Goal: Task Accomplishment & Management: Use online tool/utility

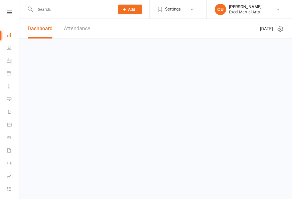
click at [3, 13] on link at bounding box center [9, 13] width 20 height 4
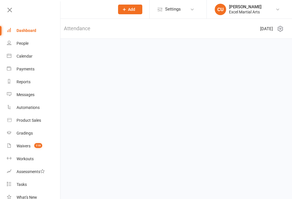
click at [10, 11] on icon at bounding box center [10, 10] width 8 height 8
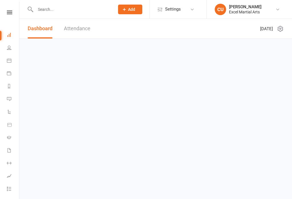
click at [9, 12] on icon at bounding box center [9, 13] width 5 height 4
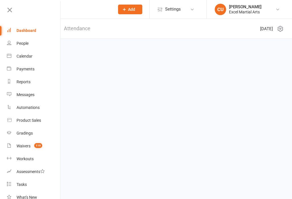
click at [29, 57] on div "Calendar" at bounding box center [25, 56] width 16 height 5
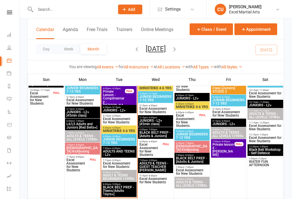
scroll to position [411, 0]
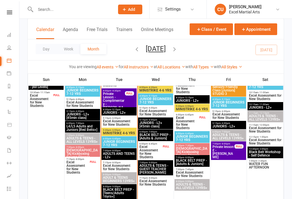
click at [114, 61] on span "- 10:30am" at bounding box center [116, 60] width 11 height 3
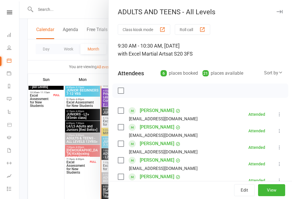
click at [281, 12] on icon "button" at bounding box center [279, 11] width 6 height 3
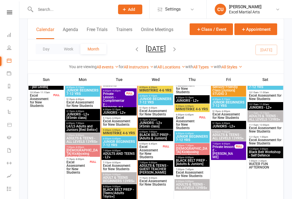
click at [111, 114] on span "JUNIORS - L2+" at bounding box center [119, 112] width 33 height 3
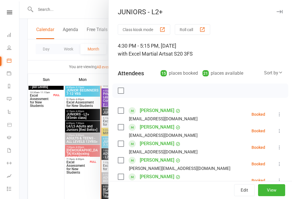
click at [156, 28] on button "Class kiosk mode" at bounding box center [144, 29] width 52 height 11
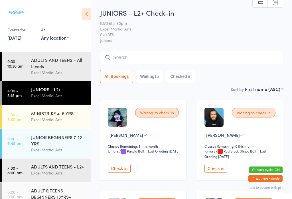
click at [266, 62] on input "search" at bounding box center [191, 57] width 183 height 13
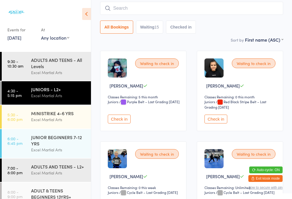
click at [247, 8] on input "search" at bounding box center [191, 8] width 183 height 13
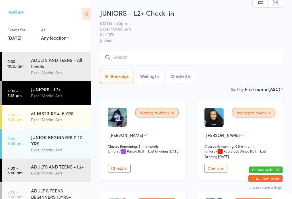
click at [279, 4] on link "Scanner input" at bounding box center [274, 2] width 15 height 11
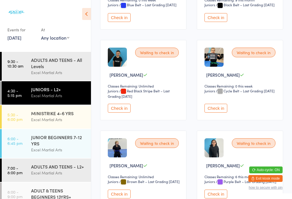
scroll to position [323, 0]
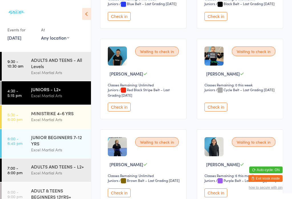
click at [123, 111] on button "Check in" at bounding box center [119, 107] width 23 height 9
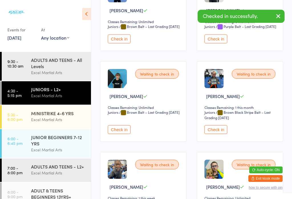
scroll to position [488, 0]
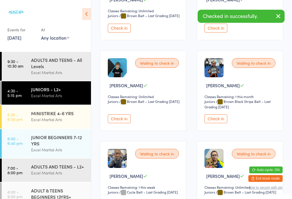
click at [120, 123] on button "Check in" at bounding box center [119, 118] width 23 height 9
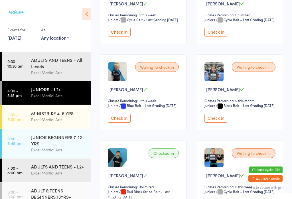
scroll to position [222, 0]
click at [118, 37] on button "Check in" at bounding box center [119, 32] width 23 height 9
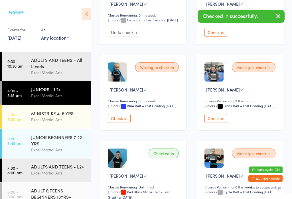
click at [116, 123] on button "Check in" at bounding box center [119, 118] width 23 height 9
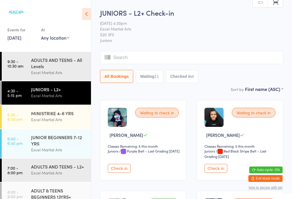
scroll to position [0, 0]
click at [147, 63] on input "search" at bounding box center [191, 57] width 183 height 13
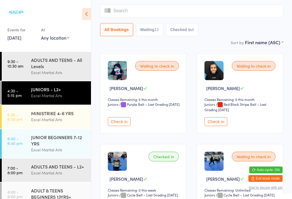
scroll to position [52, 0]
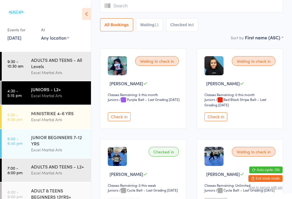
type input "S"
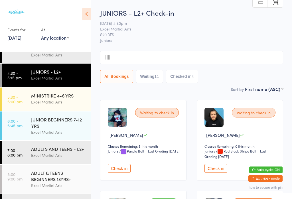
scroll to position [17, 0]
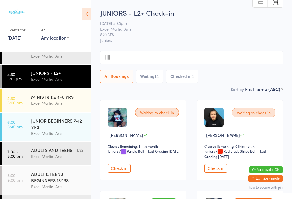
click at [63, 73] on div "JUNIORS - L2+" at bounding box center [58, 72] width 55 height 6
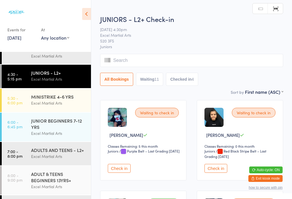
type input "S"
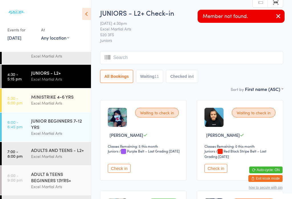
type input "S"
type input "o"
type input "S"
click at [163, 83] on button "Waiting 11" at bounding box center [149, 76] width 27 height 13
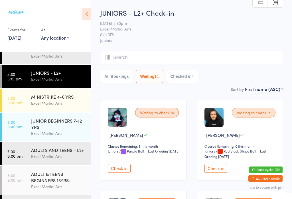
click at [195, 64] on input "search" at bounding box center [191, 57] width 183 height 13
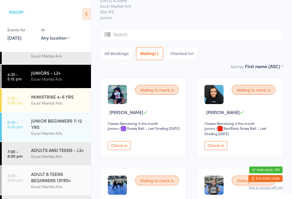
scroll to position [52, 0]
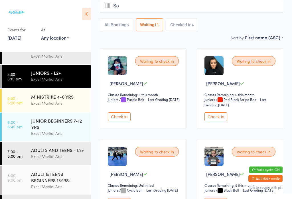
type input "Sop"
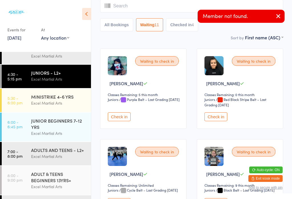
scroll to position [0, 0]
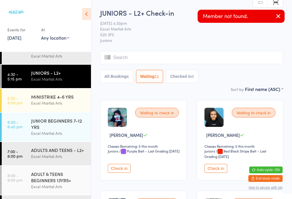
click at [281, 13] on button "button" at bounding box center [278, 16] width 13 height 13
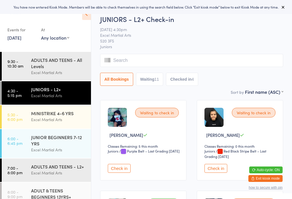
click at [212, 64] on input "search" at bounding box center [191, 60] width 183 height 13
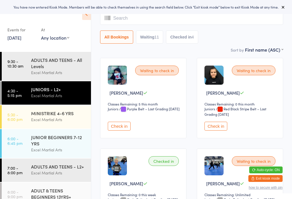
scroll to position [54, 0]
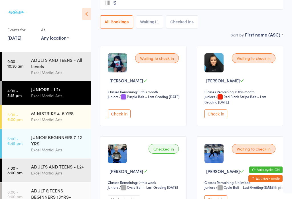
type input "So"
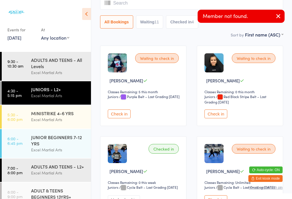
type input "p"
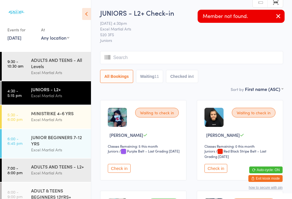
click at [283, 18] on button "button" at bounding box center [278, 16] width 13 height 13
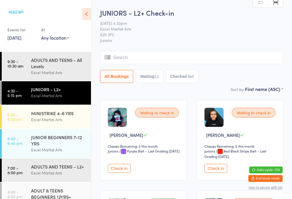
click at [87, 18] on icon at bounding box center [86, 14] width 9 height 12
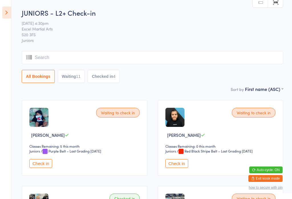
click at [5, 10] on icon at bounding box center [6, 13] width 9 height 12
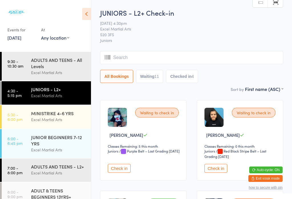
click at [58, 121] on div "Excel Martial Arts" at bounding box center [58, 119] width 55 height 7
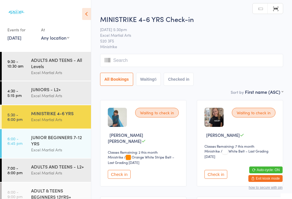
click at [157, 86] on button "Waiting 6" at bounding box center [148, 79] width 25 height 13
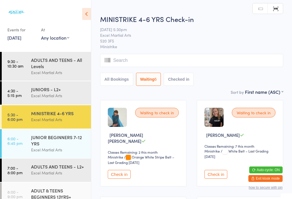
click at [198, 57] on input "search" at bounding box center [191, 60] width 183 height 13
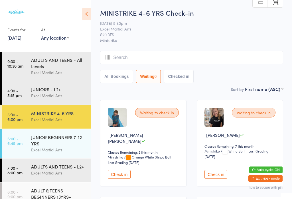
click at [110, 63] on input "search" at bounding box center [191, 57] width 183 height 13
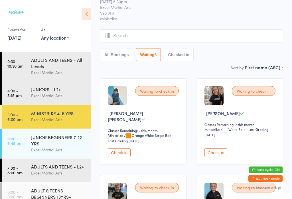
scroll to position [52, 0]
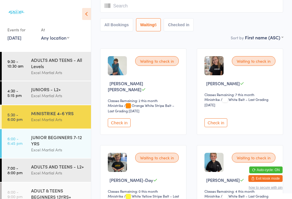
click at [75, 92] on div "Excel Martial Arts" at bounding box center [58, 95] width 55 height 7
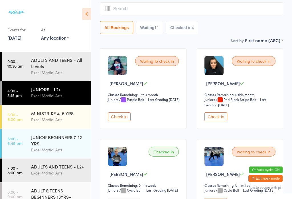
click at [153, 28] on button "Waiting 11" at bounding box center [149, 27] width 27 height 13
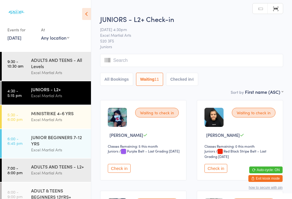
click at [169, 62] on input "search" at bounding box center [191, 60] width 183 height 13
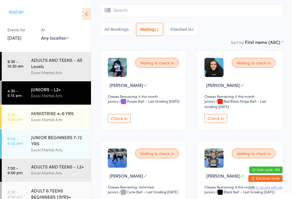
scroll to position [54, 0]
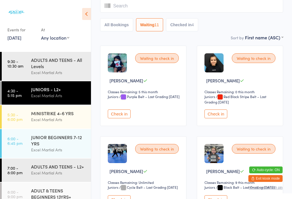
click at [107, 2] on input "search" at bounding box center [191, 5] width 183 height 13
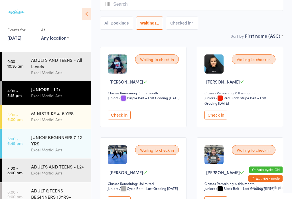
click at [109, 11] on input "search" at bounding box center [191, 4] width 183 height 13
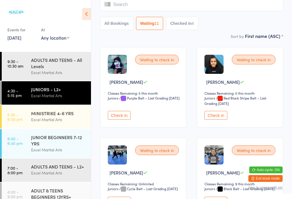
click at [107, 9] on input "search" at bounding box center [191, 4] width 183 height 13
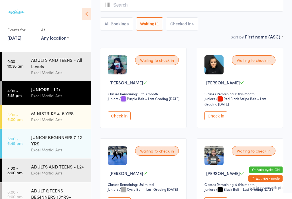
click at [112, 11] on input "search" at bounding box center [191, 5] width 183 height 13
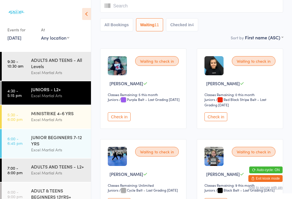
type input "S"
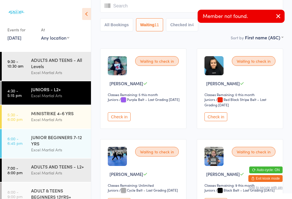
scroll to position [0, 0]
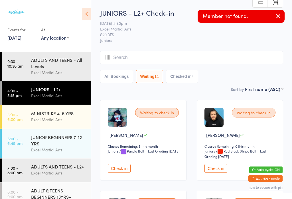
type input "s"
type input "sop"
type input "hia"
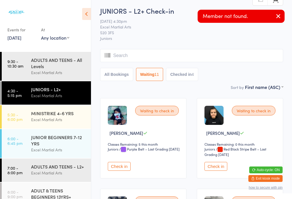
scroll to position [2, 0]
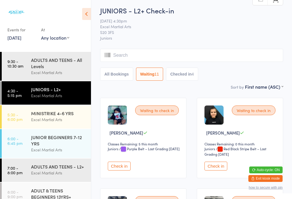
click at [90, 12] on icon at bounding box center [86, 14] width 9 height 12
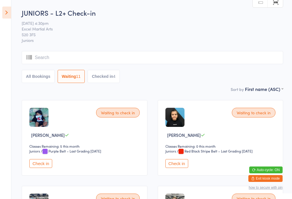
scroll to position [0, 0]
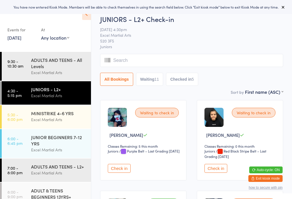
click at [194, 80] on div "5" at bounding box center [192, 79] width 2 height 5
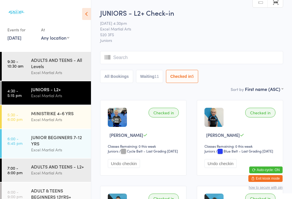
click at [151, 78] on button "Waiting 11" at bounding box center [149, 76] width 27 height 13
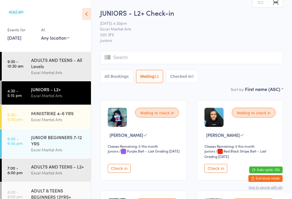
click at [87, 13] on icon at bounding box center [86, 14] width 9 height 12
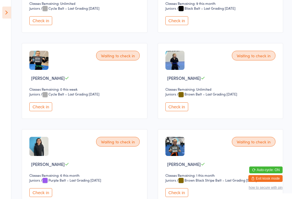
scroll to position [229, 0]
click at [40, 111] on button "Check in" at bounding box center [40, 106] width 23 height 9
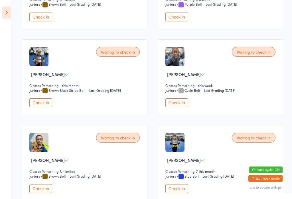
scroll to position [320, 0]
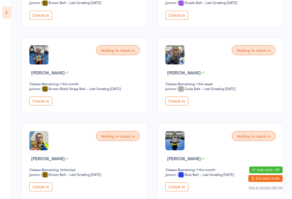
click at [180, 191] on button "Check in" at bounding box center [176, 186] width 23 height 9
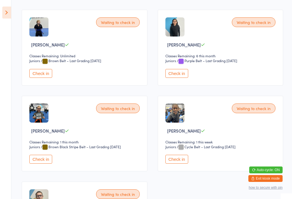
scroll to position [263, 0]
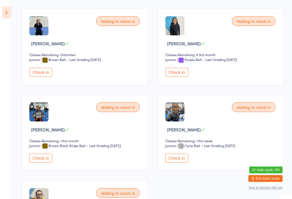
click at [46, 162] on button "Check in" at bounding box center [40, 157] width 23 height 9
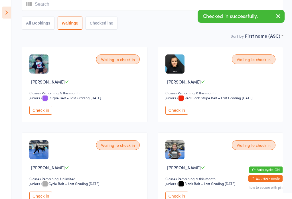
scroll to position [52, 0]
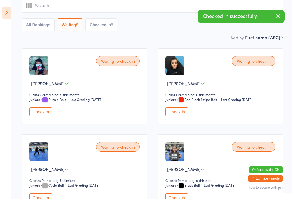
click at [112, 25] on button "Checked in 8" at bounding box center [101, 24] width 32 height 13
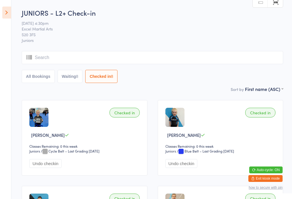
scroll to position [0, 0]
click at [73, 78] on button "Waiting 8" at bounding box center [70, 76] width 25 height 13
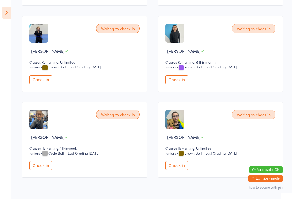
scroll to position [256, 0]
click at [42, 169] on button "Check in" at bounding box center [40, 165] width 23 height 9
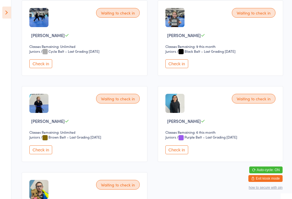
scroll to position [182, 0]
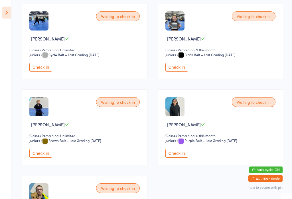
click at [175, 71] on button "Check in" at bounding box center [176, 67] width 23 height 9
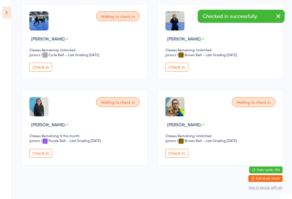
click at [183, 157] on button "Check in" at bounding box center [176, 153] width 23 height 9
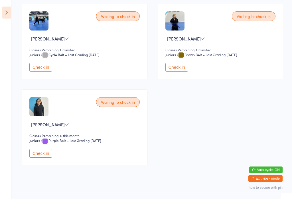
click at [44, 157] on button "Check in" at bounding box center [40, 153] width 23 height 9
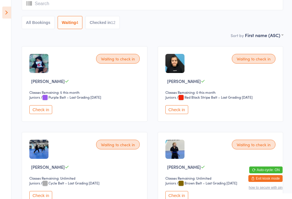
scroll to position [54, 0]
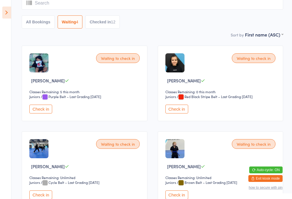
click at [175, 113] on button "Check in" at bounding box center [176, 109] width 23 height 9
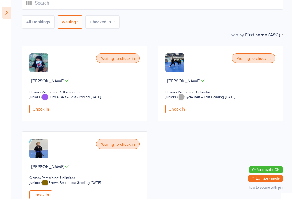
click at [185, 113] on button "Check in" at bounding box center [176, 109] width 23 height 9
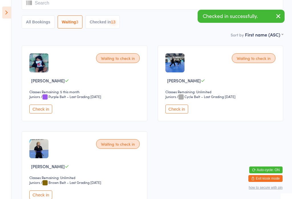
scroll to position [13, 0]
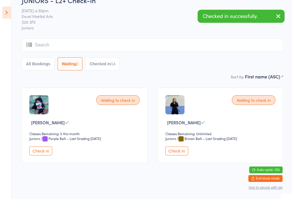
click at [180, 155] on button "Check in" at bounding box center [176, 150] width 23 height 9
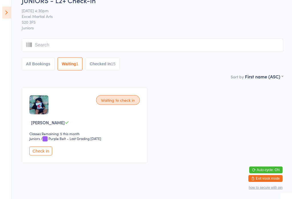
click at [104, 67] on button "Checked in 15" at bounding box center [102, 63] width 34 height 13
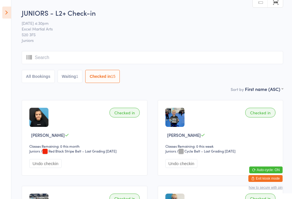
scroll to position [0, 0]
click at [5, 12] on icon at bounding box center [6, 13] width 9 height 12
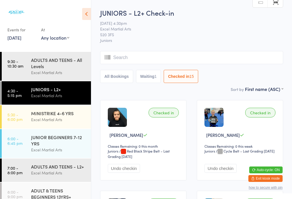
click at [121, 79] on button "All Bookings" at bounding box center [116, 76] width 33 height 13
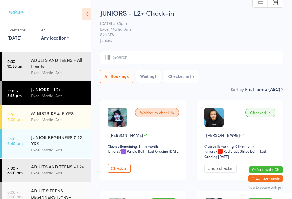
click at [35, 120] on div "Excel Martial Arts" at bounding box center [58, 119] width 55 height 7
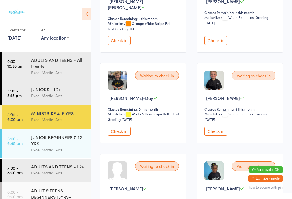
scroll to position [136, 0]
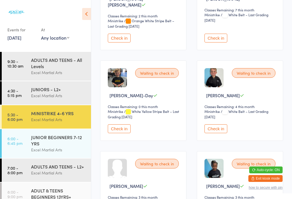
click at [214, 130] on button "Check in" at bounding box center [215, 128] width 23 height 9
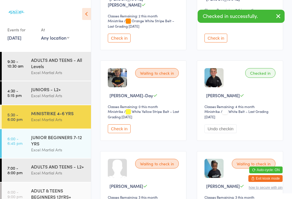
scroll to position [3, 0]
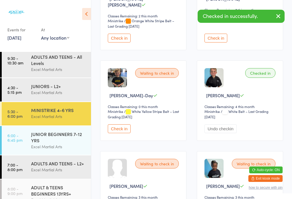
click at [44, 143] on div "JUNIOR BEGINNERS 7-12 YRS" at bounding box center [58, 137] width 55 height 13
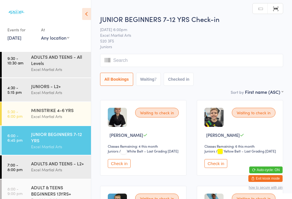
click at [118, 168] on button "Check in" at bounding box center [119, 163] width 23 height 9
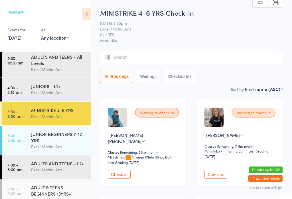
click at [155, 63] on input "search" at bounding box center [191, 57] width 183 height 13
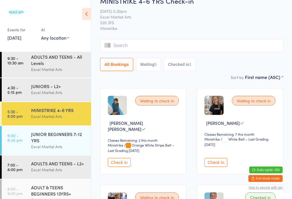
click at [202, 39] on input "search" at bounding box center [191, 45] width 183 height 13
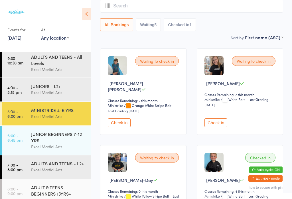
type input "H"
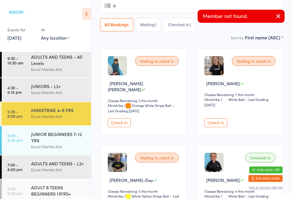
scroll to position [0, 0]
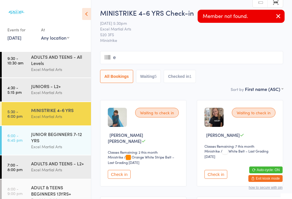
type input "es"
type input "t"
type input "o"
type input "n"
type input "h"
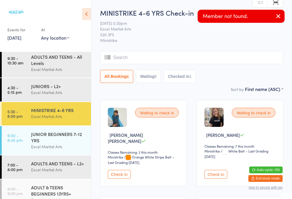
type input "y"
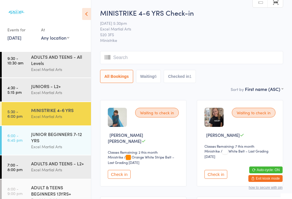
type input "h"
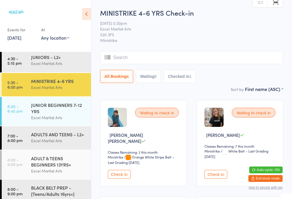
scroll to position [47, 0]
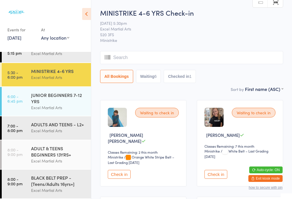
click at [19, 81] on link "5:30 - 6:00 pm MINISTRIKE 4-6 YRS Excel Martial Arts" at bounding box center [46, 74] width 89 height 23
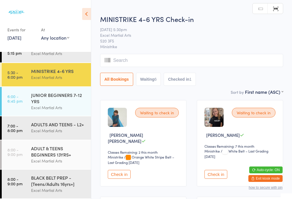
click at [140, 81] on button "Waiting 6" at bounding box center [148, 79] width 25 height 13
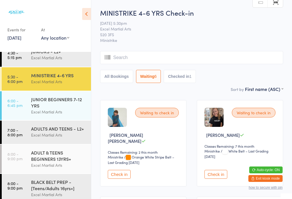
scroll to position [0, 0]
click at [177, 83] on button "Checked in 1" at bounding box center [179, 76] width 32 height 13
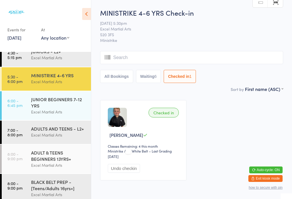
click at [147, 83] on button "Waiting 6" at bounding box center [148, 76] width 25 height 13
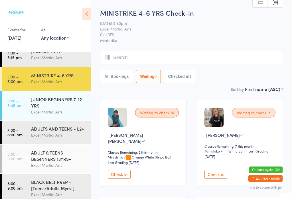
click at [134, 57] on input "search" at bounding box center [191, 57] width 183 height 13
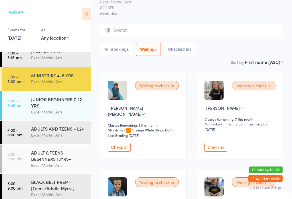
scroll to position [52, 0]
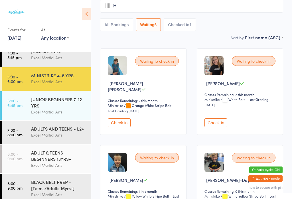
type input "He"
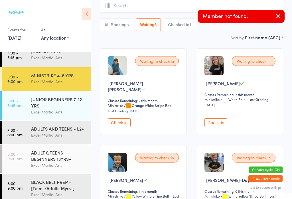
type input "s"
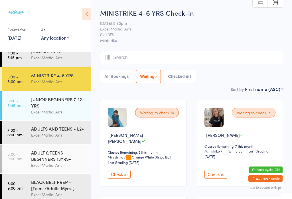
scroll to position [0, 0]
click at [279, 3] on link "Scanner input" at bounding box center [274, 2] width 15 height 11
click at [128, 57] on input "search" at bounding box center [191, 57] width 183 height 13
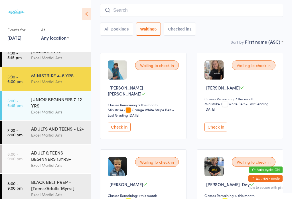
scroll to position [52, 0]
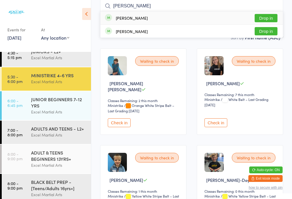
type input "[PERSON_NAME]"
click at [271, 20] on button "Drop in" at bounding box center [265, 18] width 23 height 8
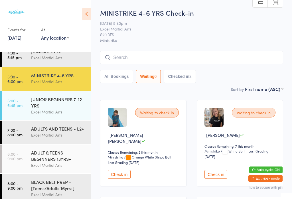
scroll to position [0, 0]
click at [279, 2] on link "Scanner input" at bounding box center [274, 2] width 15 height 11
click at [277, 2] on link "Scanner input" at bounding box center [274, 2] width 15 height 11
click at [29, 101] on link "6:00 - 6:45 pm JUNIOR BEGINNERS 7-12 YRS Excel Martial Arts" at bounding box center [46, 105] width 89 height 29
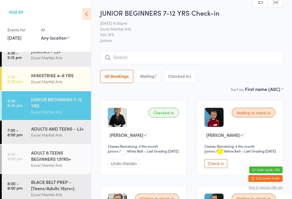
click at [224, 168] on button "Check in" at bounding box center [215, 163] width 23 height 9
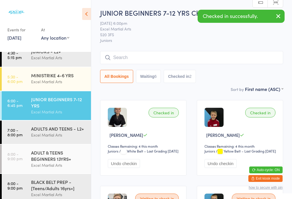
click at [29, 75] on link "5:30 - 6:00 pm MINISTRIKE 4-6 YRS Excel Martial Arts" at bounding box center [46, 78] width 89 height 23
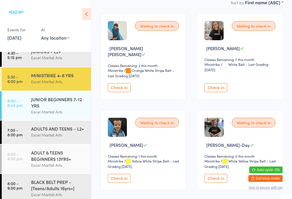
scroll to position [87, 0]
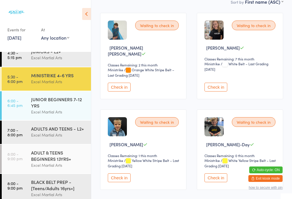
click at [119, 181] on button "Check in" at bounding box center [119, 177] width 23 height 9
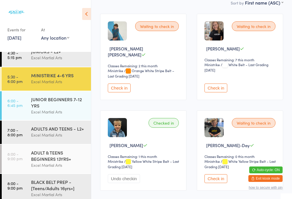
scroll to position [86, 0]
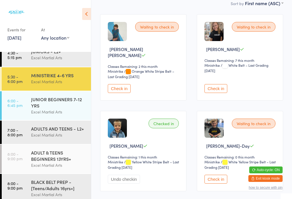
click at [124, 87] on button "Check in" at bounding box center [119, 88] width 23 height 9
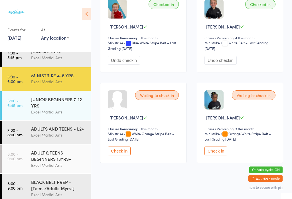
scroll to position [295, 0]
click at [123, 154] on button "Check in" at bounding box center [119, 151] width 23 height 9
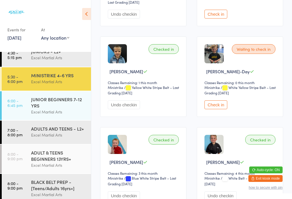
scroll to position [147, 0]
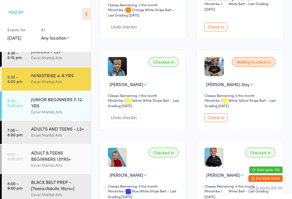
click at [221, 117] on button "Check in" at bounding box center [215, 117] width 23 height 9
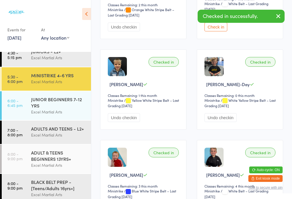
click at [15, 107] on time "6:00 - 6:45 pm" at bounding box center [14, 102] width 15 height 9
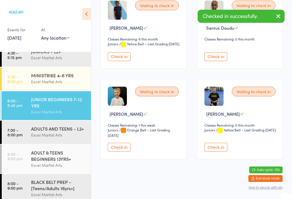
scroll to position [295, 0]
click at [214, 151] on button "Check in" at bounding box center [215, 147] width 23 height 9
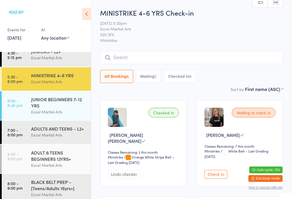
click at [227, 171] on button "Check in" at bounding box center [215, 174] width 23 height 9
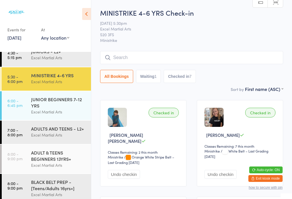
click at [53, 196] on div "Excel Martial Arts" at bounding box center [58, 194] width 55 height 7
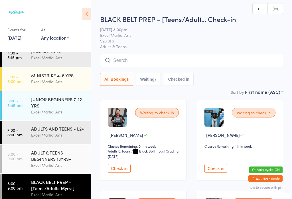
click at [48, 130] on div "ADULTS AND TEENS - L2+" at bounding box center [58, 128] width 55 height 6
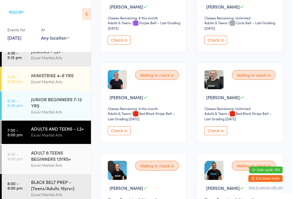
scroll to position [862, 0]
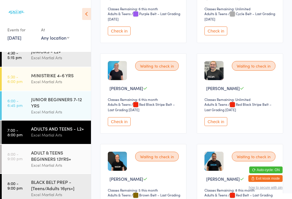
click at [220, 126] on button "Check in" at bounding box center [215, 121] width 23 height 9
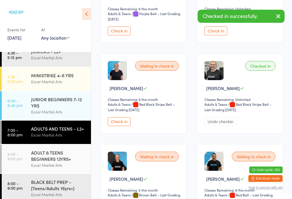
click at [51, 78] on div "MINISTRIKE 4-6 YRS" at bounding box center [58, 75] width 55 height 6
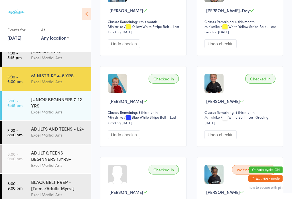
scroll to position [36, 0]
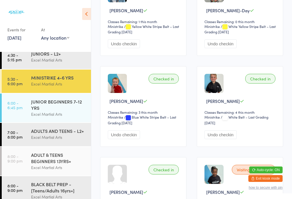
click at [52, 56] on div "JUNIORS - L2+" at bounding box center [58, 53] width 55 height 6
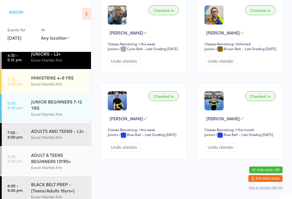
scroll to position [665, 0]
click at [223, 151] on button "Undo checkin" at bounding box center [220, 147] width 32 height 9
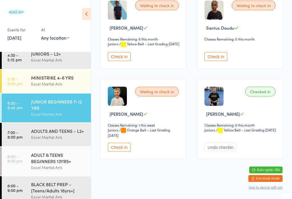
scroll to position [295, 0]
click at [36, 132] on div "ADULTS AND TEENS - L2+" at bounding box center [58, 131] width 55 height 6
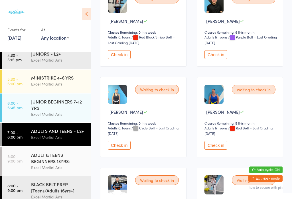
click at [50, 111] on div "JUNIOR BEGINNERS 7-12 YRS" at bounding box center [58, 104] width 55 height 13
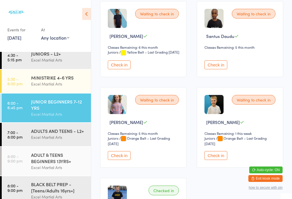
scroll to position [278, 0]
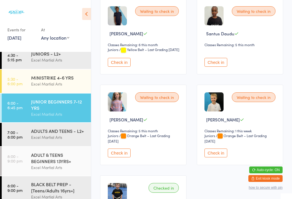
click at [115, 157] on button "Check in" at bounding box center [119, 152] width 23 height 9
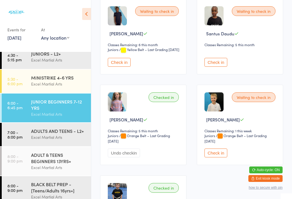
click at [220, 157] on button "Check in" at bounding box center [215, 152] width 23 height 9
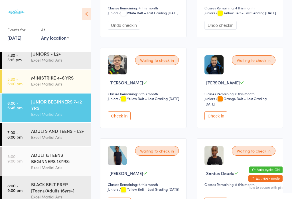
scroll to position [138, 0]
click at [117, 120] on button "Check in" at bounding box center [119, 116] width 23 height 9
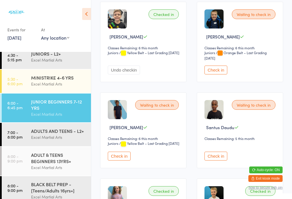
scroll to position [187, 0]
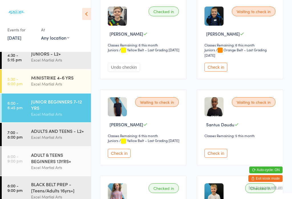
click at [118, 157] on button "Check in" at bounding box center [119, 153] width 23 height 9
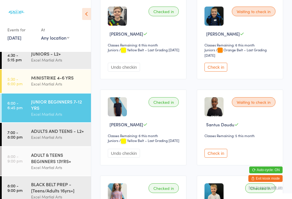
click at [208, 71] on button "Check in" at bounding box center [215, 67] width 23 height 9
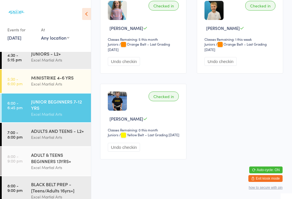
scroll to position [383, 0]
click at [13, 105] on time "6:00 - 6:45 pm" at bounding box center [14, 105] width 15 height 9
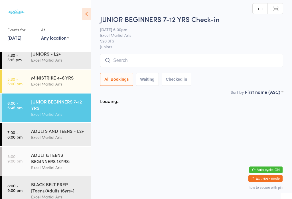
scroll to position [0, 0]
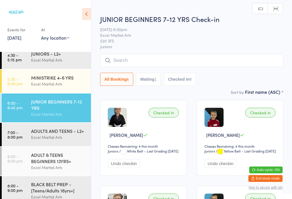
click at [253, 66] on input "search" at bounding box center [191, 60] width 183 height 13
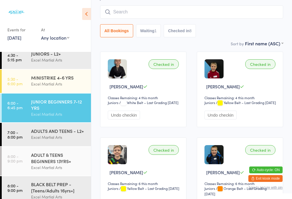
scroll to position [54, 0]
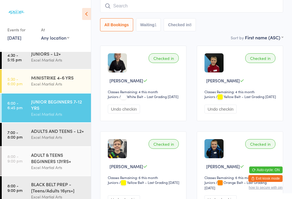
click at [153, 26] on button "Waiting 1" at bounding box center [148, 24] width 25 height 13
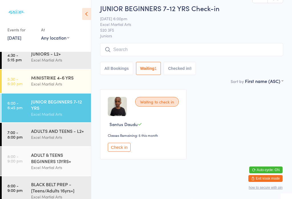
scroll to position [16, 0]
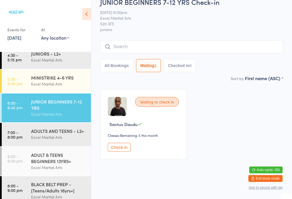
click at [14, 55] on time "4:30 - 5:15 pm" at bounding box center [14, 57] width 14 height 9
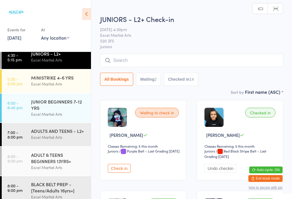
click at [10, 105] on time "6:00 - 6:45 pm" at bounding box center [14, 105] width 15 height 9
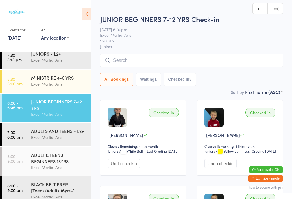
click at [214, 64] on input "search" at bounding box center [191, 60] width 183 height 13
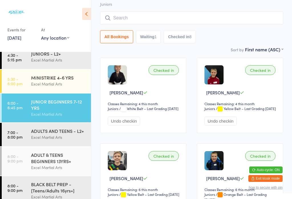
scroll to position [54, 0]
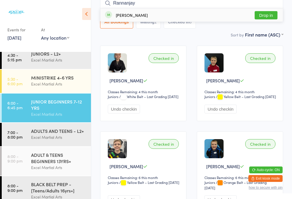
type input "Rannanjay"
click at [262, 15] on button "Drop in" at bounding box center [265, 15] width 23 height 8
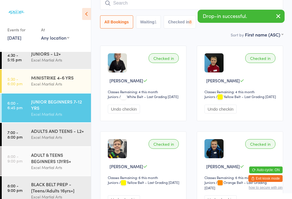
scroll to position [15, 0]
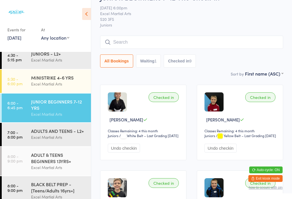
click at [145, 59] on button "Waiting 1" at bounding box center [148, 60] width 25 height 13
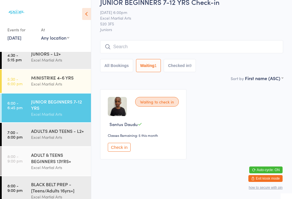
click at [115, 146] on button "Check in" at bounding box center [119, 147] width 23 height 9
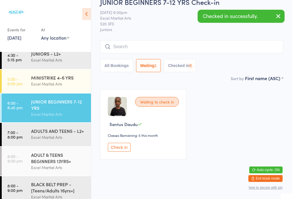
scroll to position [0, 0]
